Goal: Task Accomplishment & Management: Manage account settings

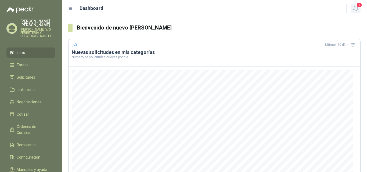
click at [353, 10] on icon "button" at bounding box center [356, 8] width 7 height 7
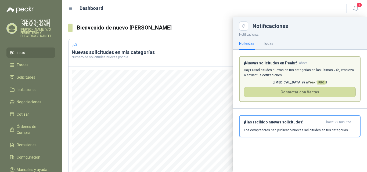
click at [292, 69] on p "Hay 115 solicitudes nuevas en tus categorías en las ultimas 24h, empieza a envi…" at bounding box center [300, 73] width 112 height 10
click at [27, 112] on span "Cotizar" at bounding box center [23, 115] width 12 height 6
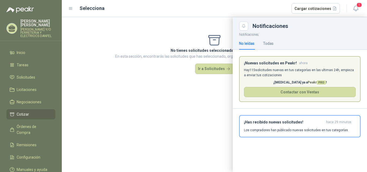
click at [210, 72] on div at bounding box center [214, 94] width 305 height 155
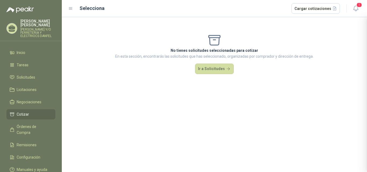
click at [214, 66] on button "Ir a Solicitudes" at bounding box center [214, 69] width 39 height 11
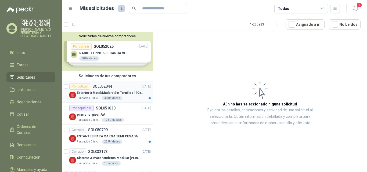
click at [124, 95] on p "Estantería Metal/Madera Sin Tornillos 192x100x50 cm 5 Niveles Gris" at bounding box center [110, 93] width 67 height 5
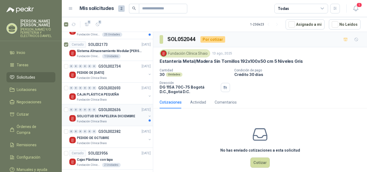
scroll to position [108, 0]
click at [96, 25] on icon "button" at bounding box center [97, 24] width 5 height 5
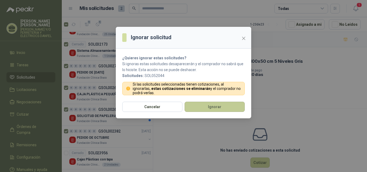
click at [222, 107] on button "Ignorar" at bounding box center [215, 107] width 60 height 10
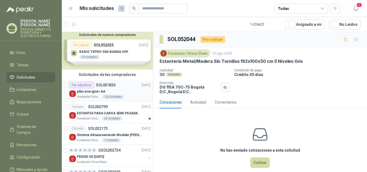
scroll to position [0, 0]
